Goal: Task Accomplishment & Management: Use online tool/utility

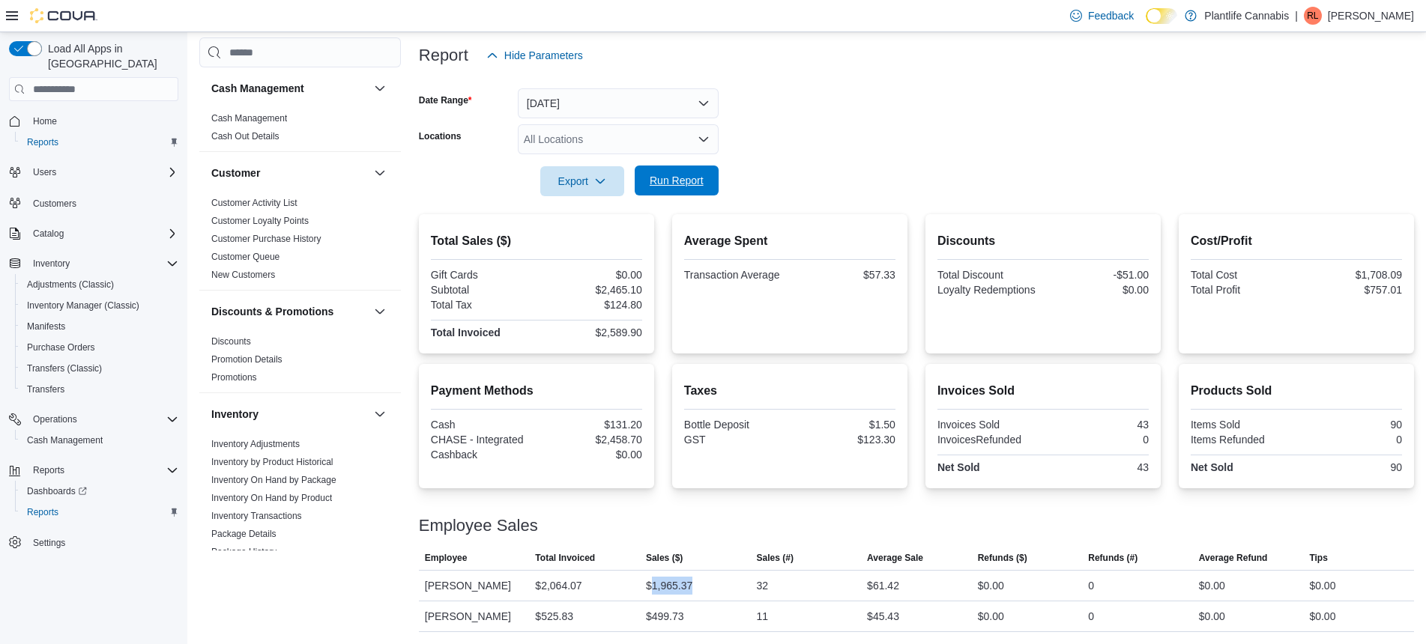
scroll to position [684, 0]
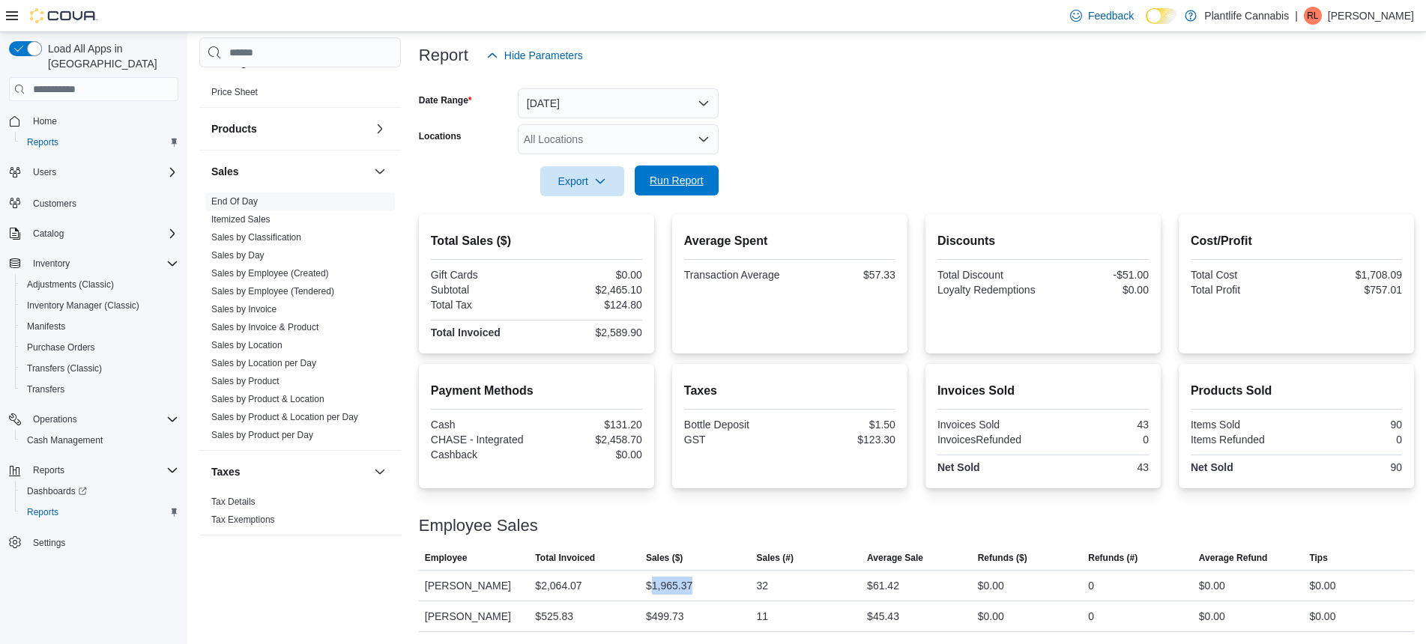
click at [689, 180] on span "Run Report" at bounding box center [677, 180] width 54 height 15
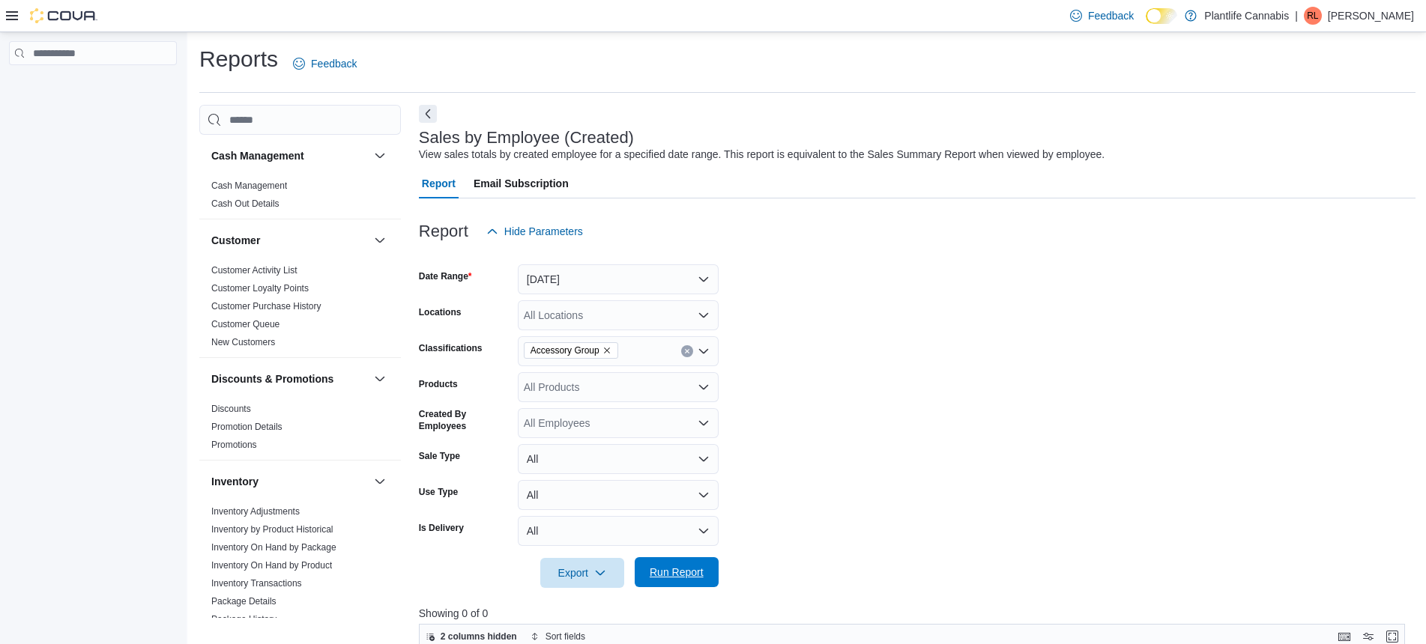
scroll to position [259, 0]
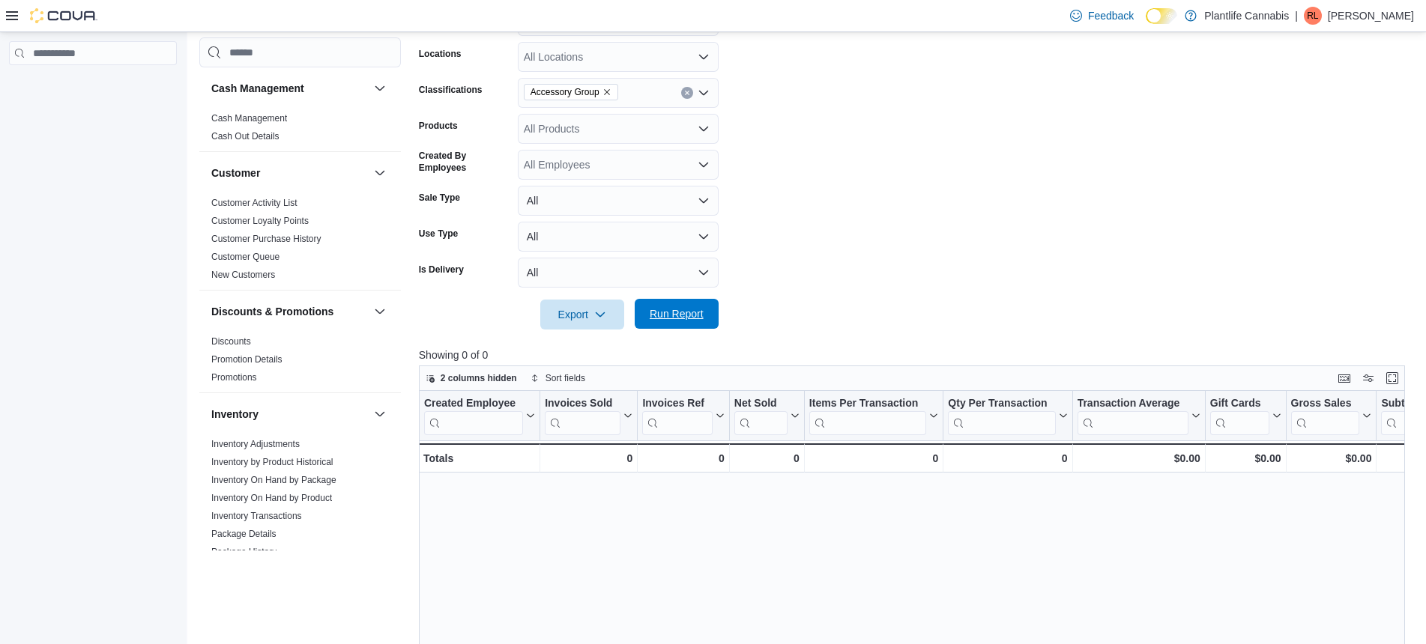
click at [683, 315] on span "Run Report" at bounding box center [677, 313] width 54 height 15
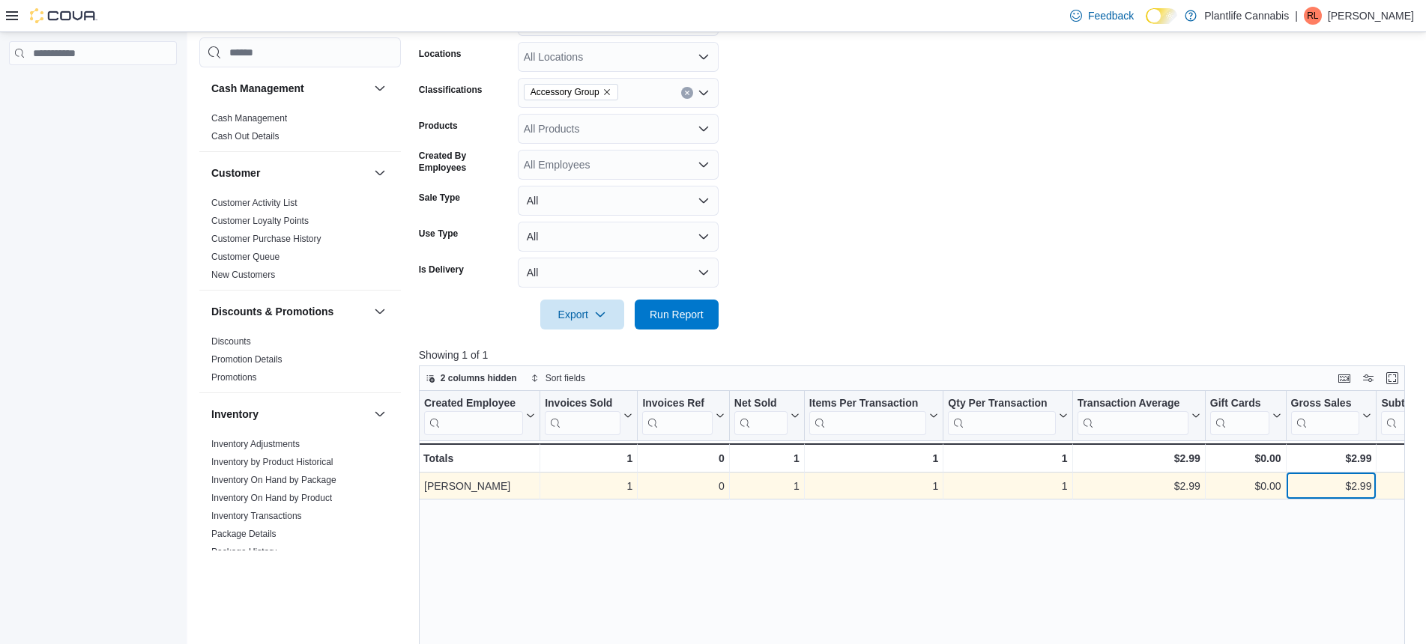
click at [1372, 486] on div "$2.99 - Gross Sales, column 9, row 1" at bounding box center [1331, 486] width 91 height 27
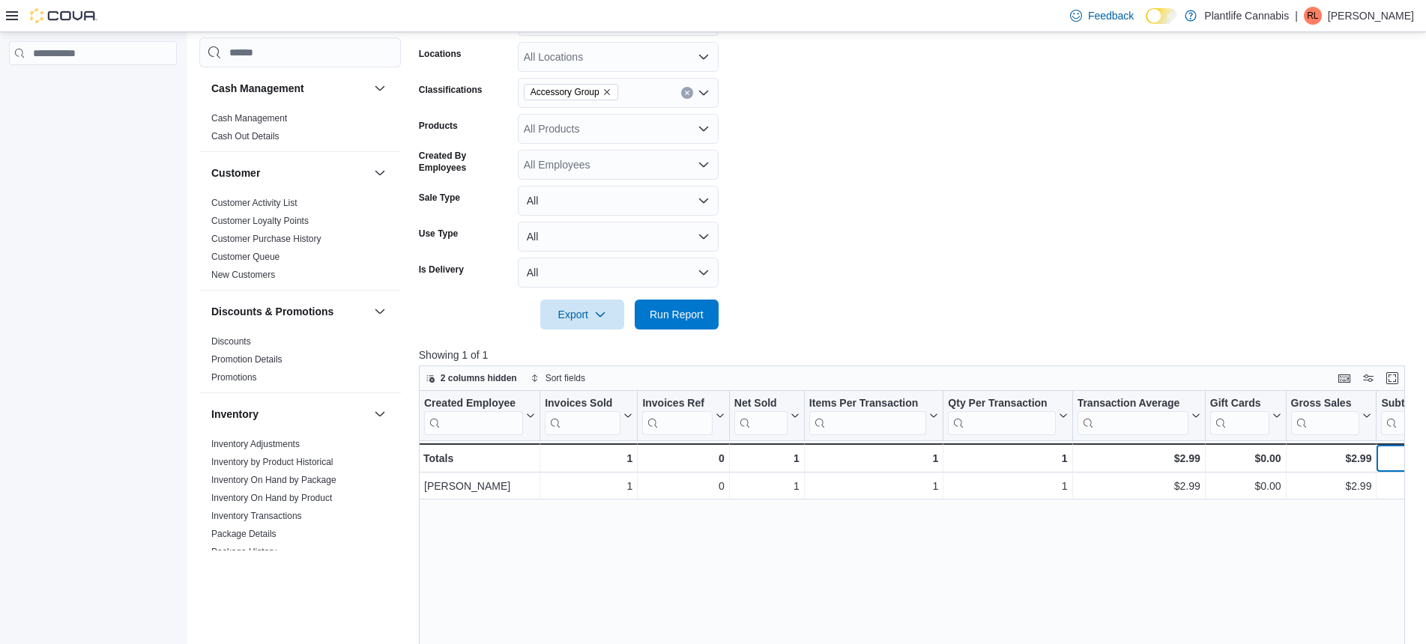
click at [1404, 469] on div "$2.99 - Subtotal, column 10, row 2" at bounding box center [1413, 458] width 75 height 29
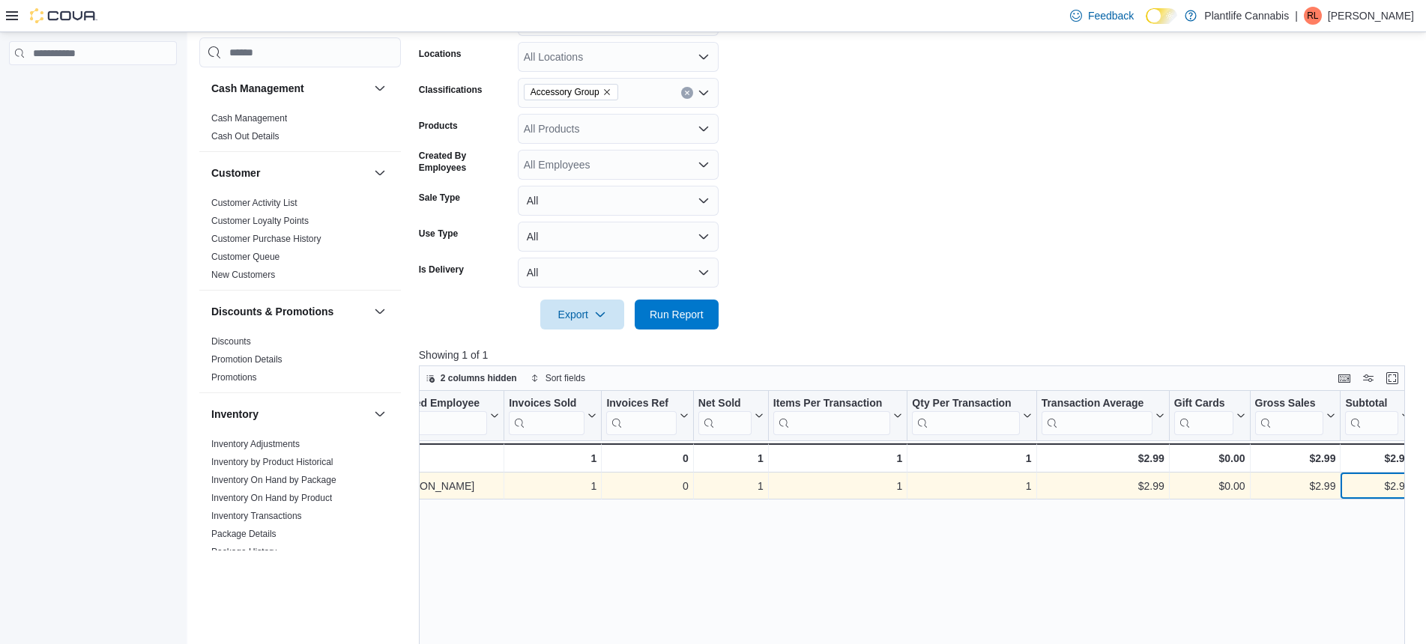
click at [1394, 480] on div "$2.99" at bounding box center [1377, 486] width 65 height 18
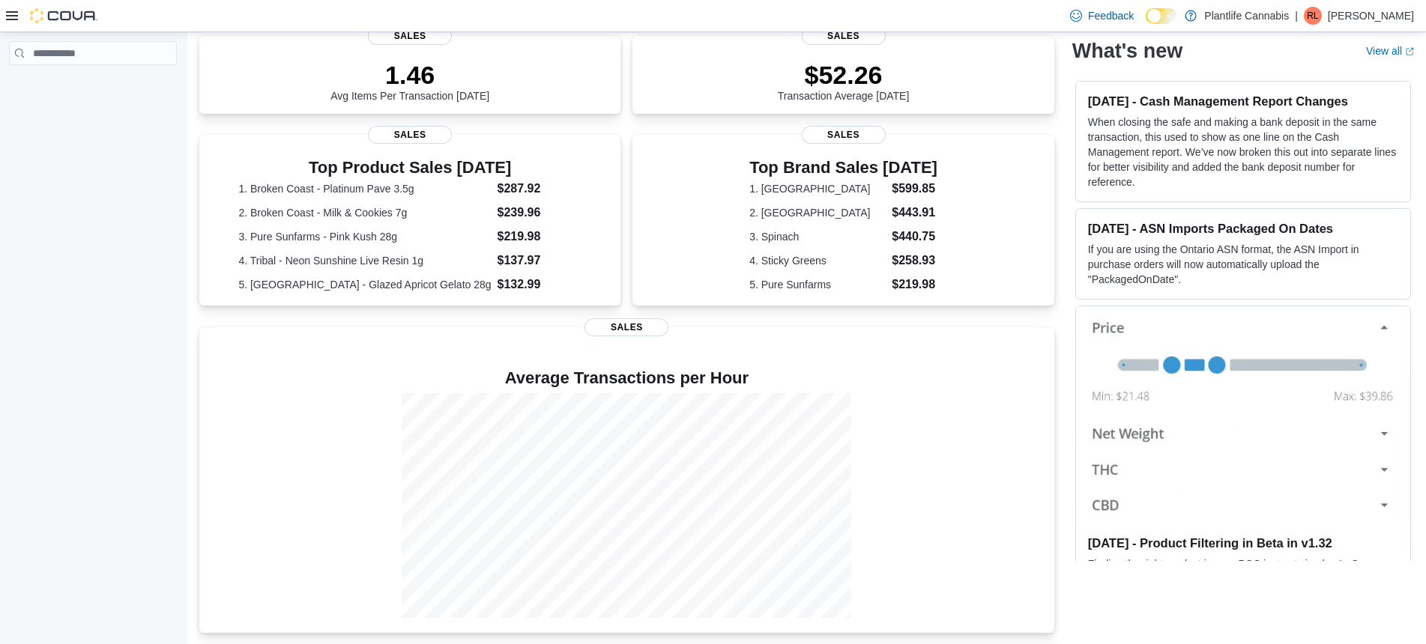
scroll to position [218, 0]
